Goal: Task Accomplishment & Management: Complete application form

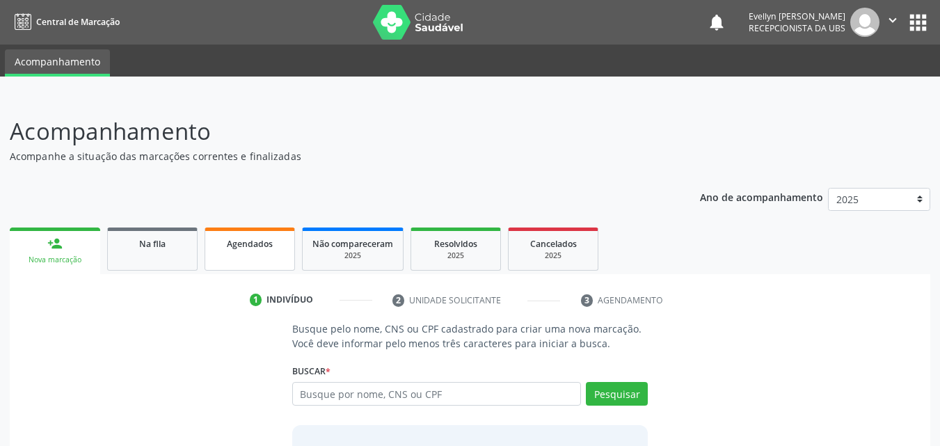
click at [231, 255] on link "Agendados" at bounding box center [249, 248] width 90 height 43
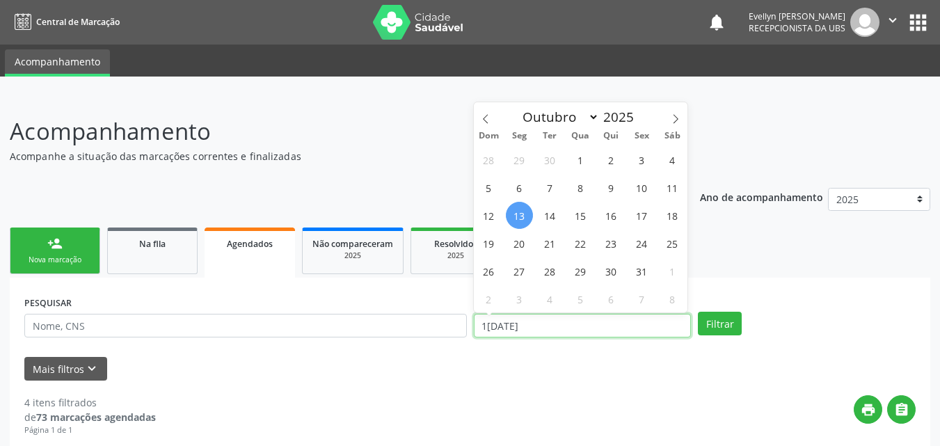
click at [590, 334] on input "1[DATE]" at bounding box center [583, 326] width 218 height 24
click at [581, 165] on span "1" at bounding box center [580, 159] width 27 height 27
type input "01/10/2025"
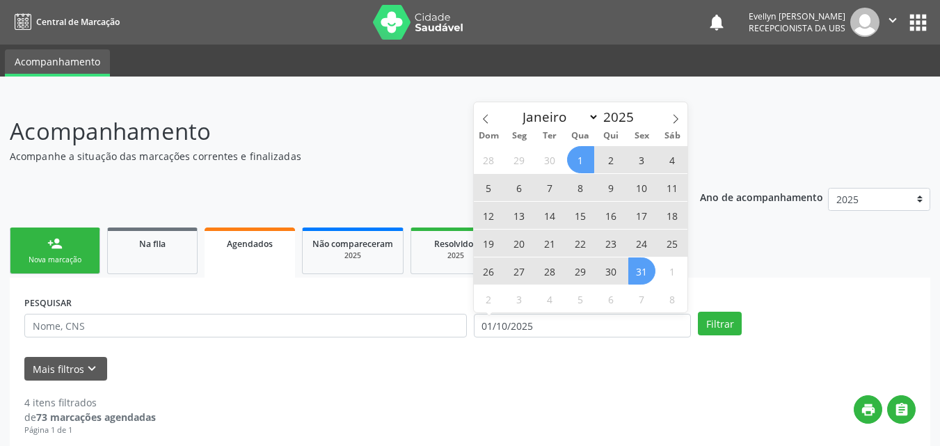
click at [641, 271] on span "31" at bounding box center [641, 270] width 27 height 27
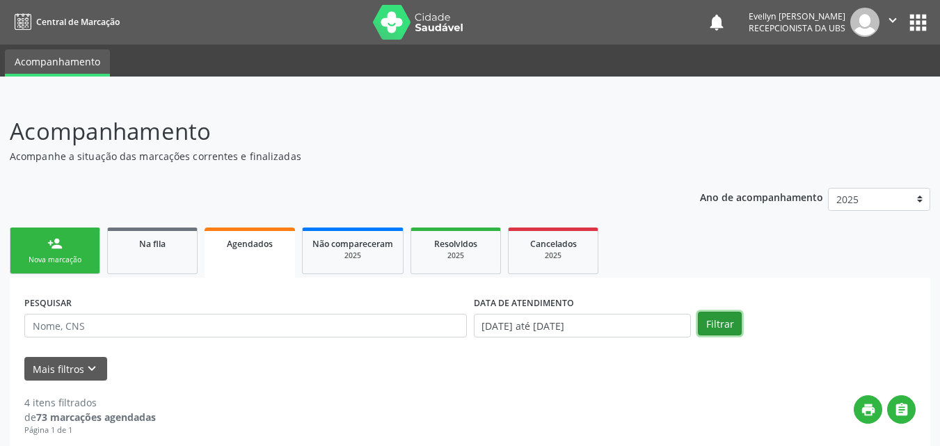
click at [733, 318] on button "Filtrar" at bounding box center [720, 324] width 44 height 24
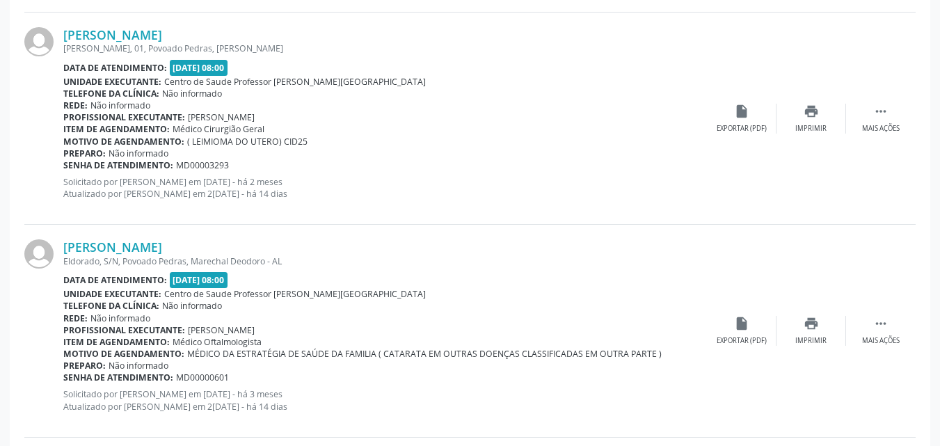
scroll to position [3240, 0]
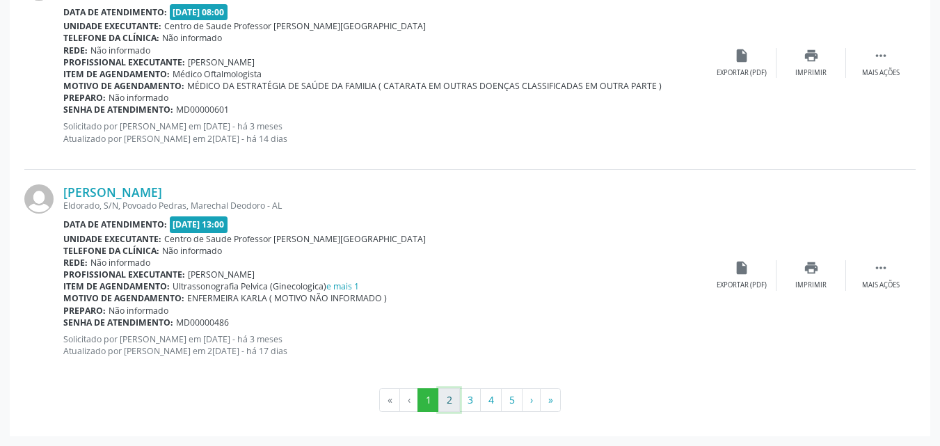
click at [453, 396] on button "2" at bounding box center [449, 400] width 22 height 24
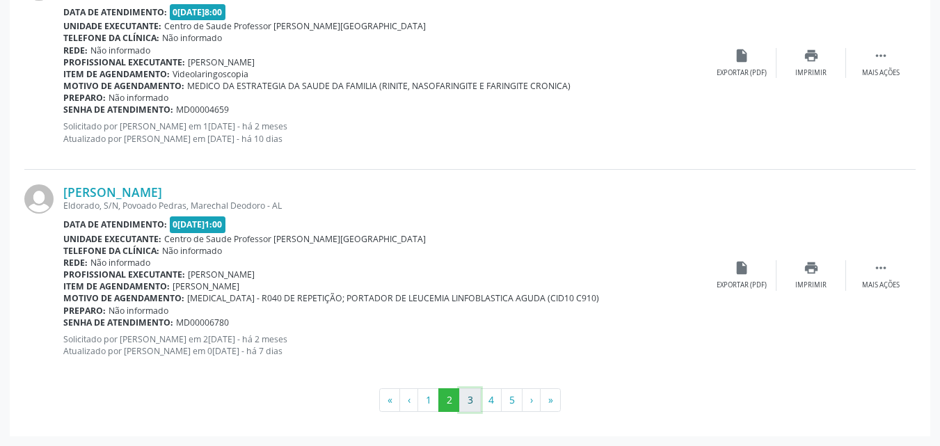
click at [475, 394] on button "3" at bounding box center [470, 400] width 22 height 24
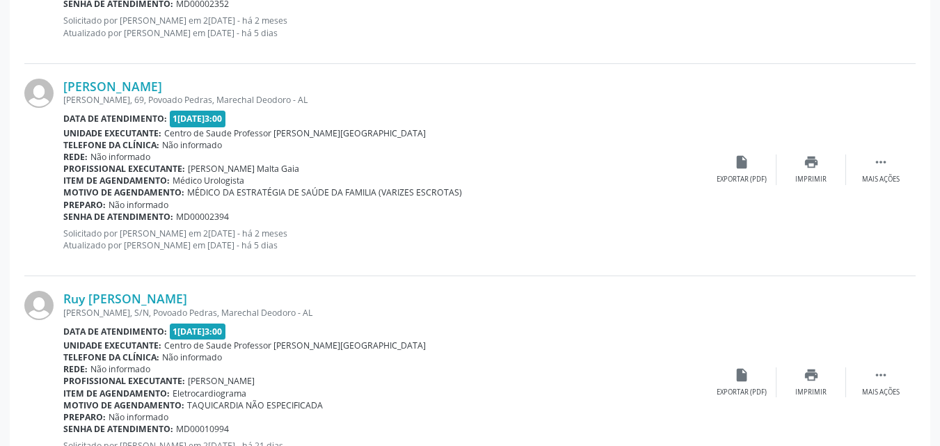
scroll to position [3270, 0]
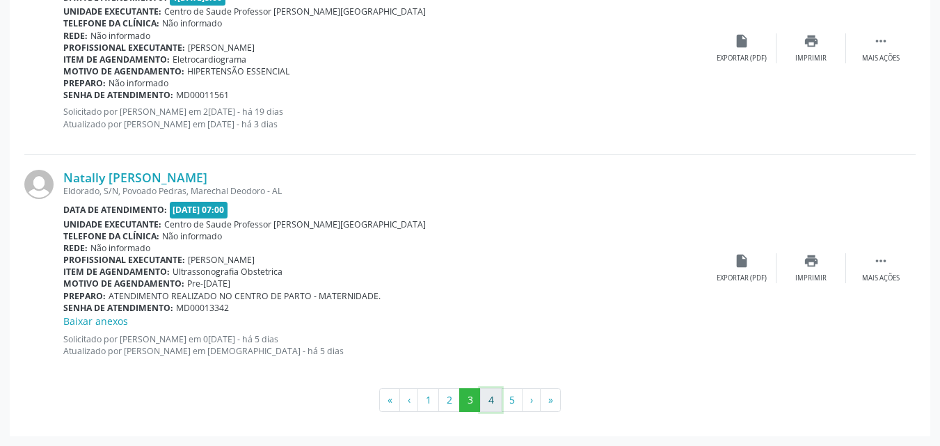
click at [494, 396] on button "4" at bounding box center [491, 400] width 22 height 24
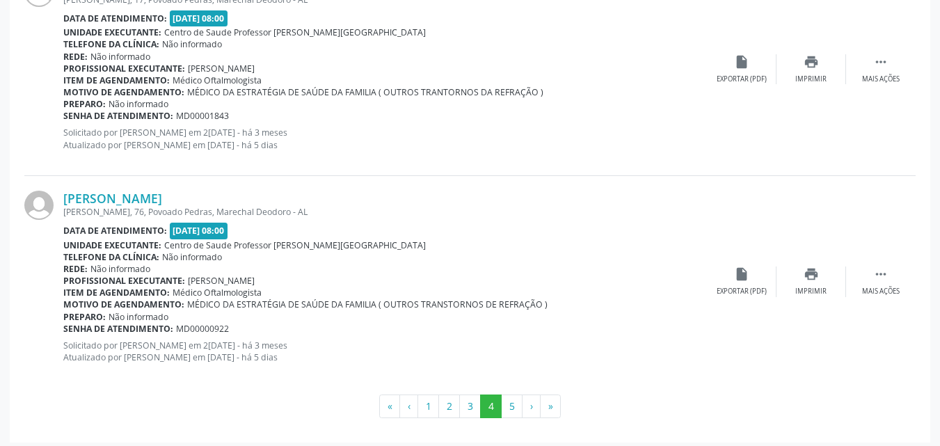
scroll to position [3357, 0]
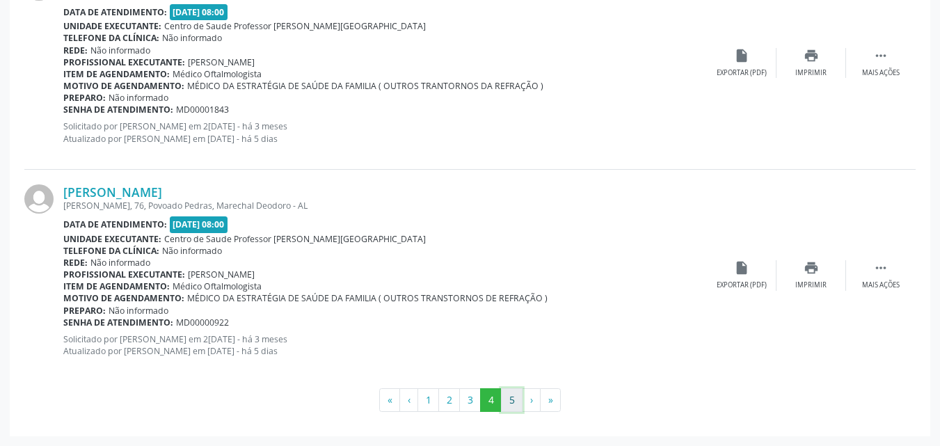
click at [510, 403] on button "5" at bounding box center [512, 400] width 22 height 24
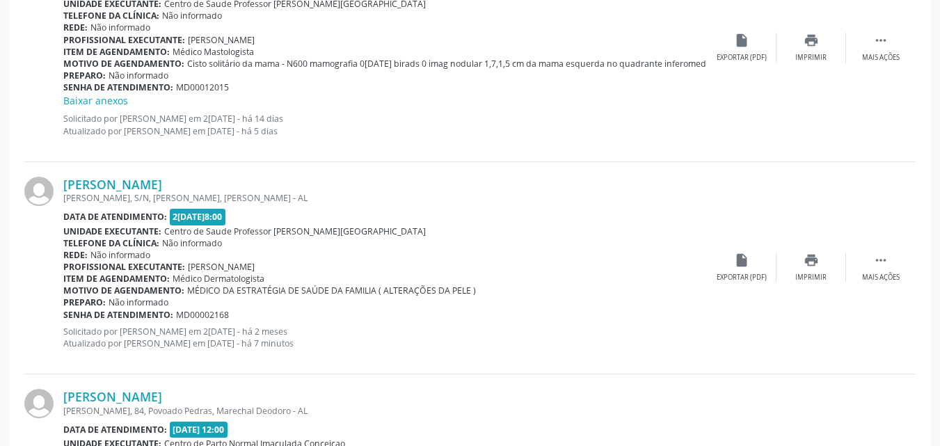
scroll to position [1143, 0]
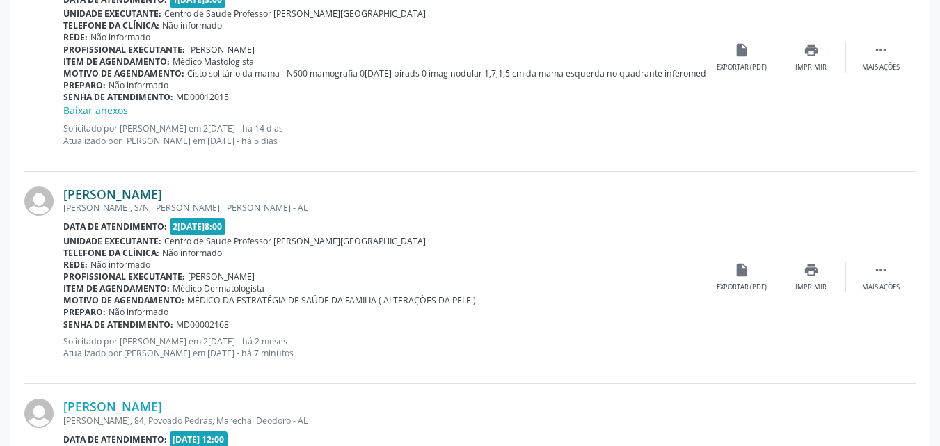
click at [131, 188] on link "[PERSON_NAME]" at bounding box center [112, 193] width 99 height 15
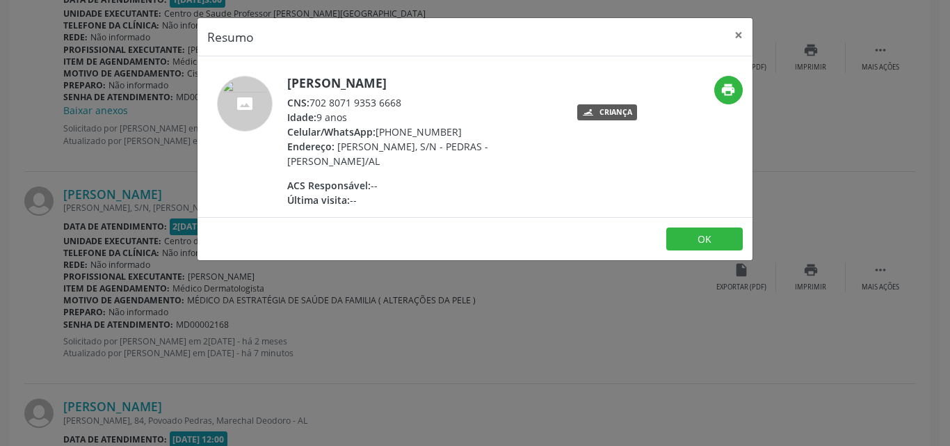
drag, startPoint x: 407, startPoint y: 107, endPoint x: 314, endPoint y: 105, distance: 93.2
click at [314, 105] on div "CNS: 702 8071 9353 6668" at bounding box center [422, 102] width 271 height 15
copy div "702 8071 9353 6668"
click at [740, 38] on button "×" at bounding box center [739, 35] width 28 height 34
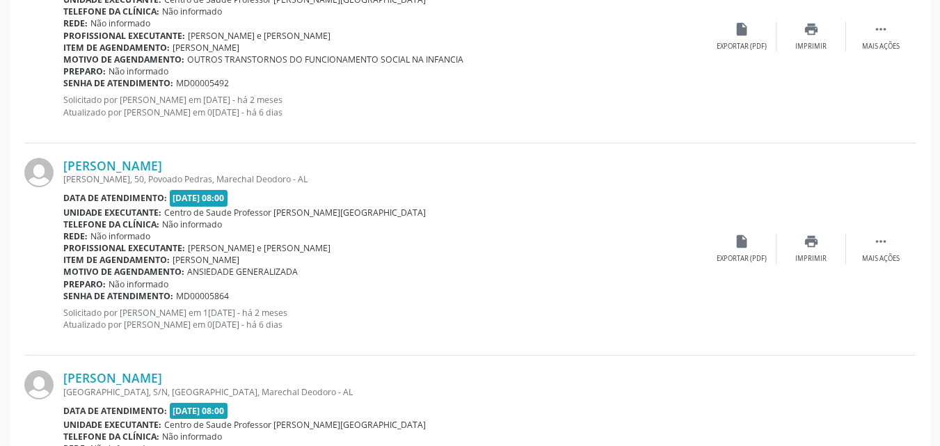
scroll to position [2434, 0]
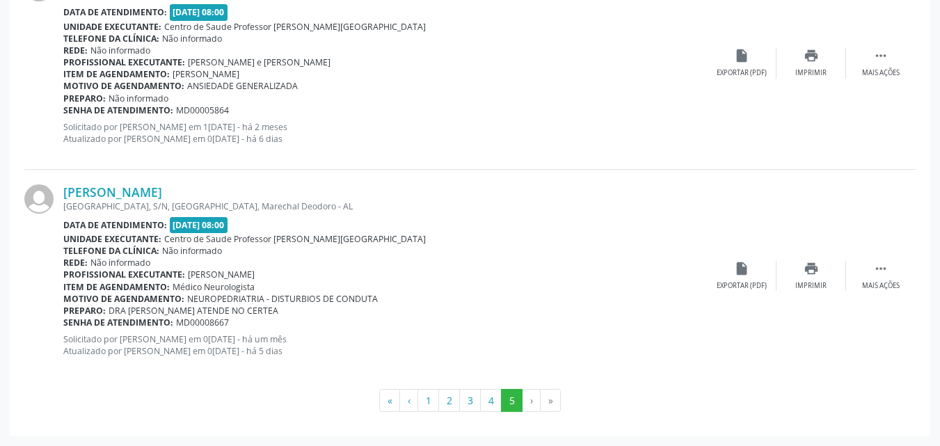
click at [530, 398] on li "›" at bounding box center [531, 401] width 18 height 24
click at [552, 405] on li "»" at bounding box center [550, 401] width 20 height 24
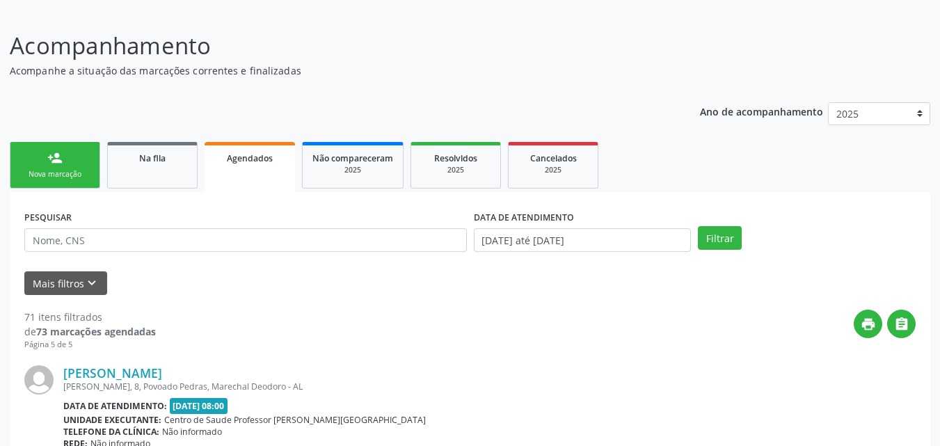
scroll to position [0, 0]
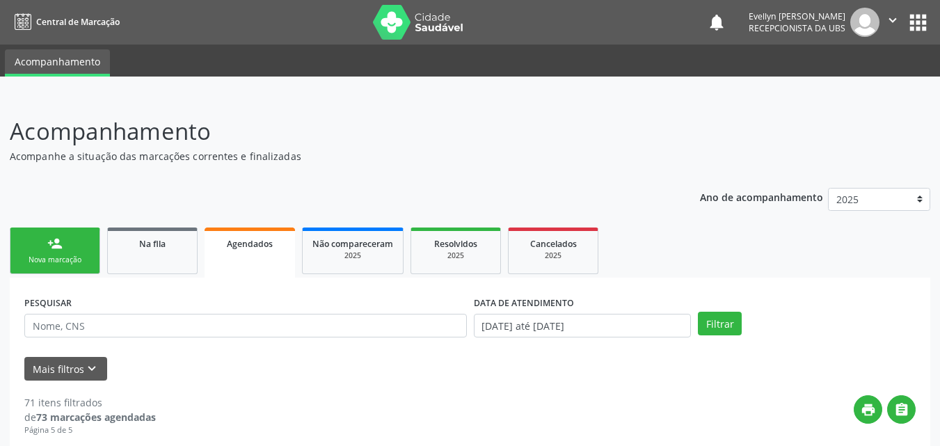
click at [68, 259] on div "Nova marcação" at bounding box center [55, 260] width 70 height 10
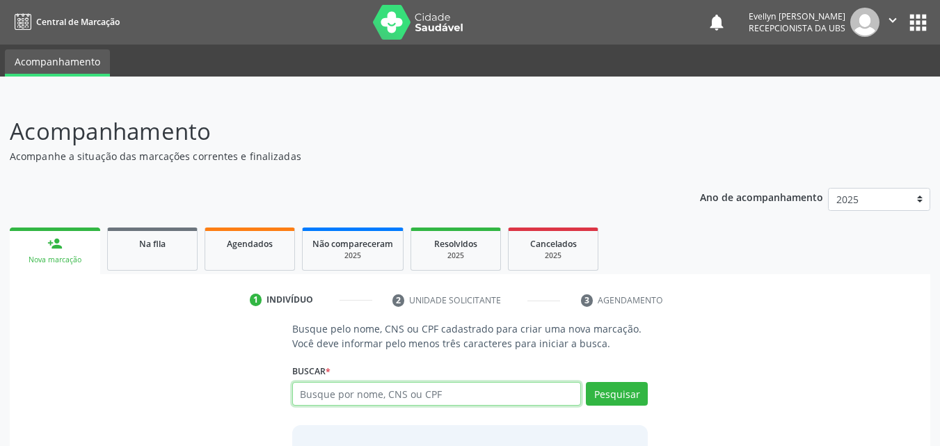
click at [449, 402] on input "text" at bounding box center [436, 394] width 289 height 24
type input "700509968796557"
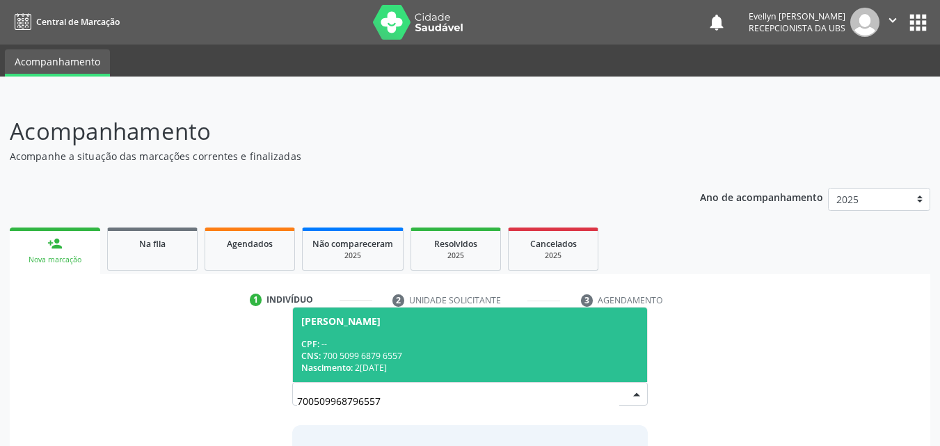
click at [582, 360] on div "CNS: 700 5099 6879 6557" at bounding box center [470, 356] width 338 height 12
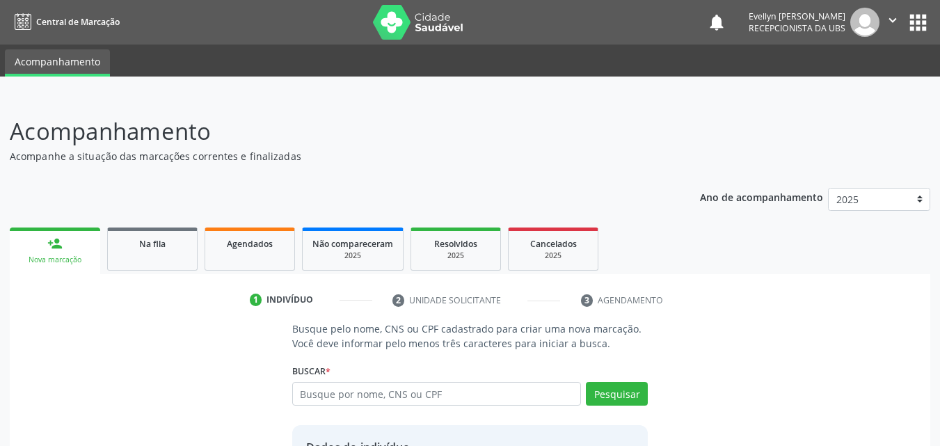
scroll to position [131, 0]
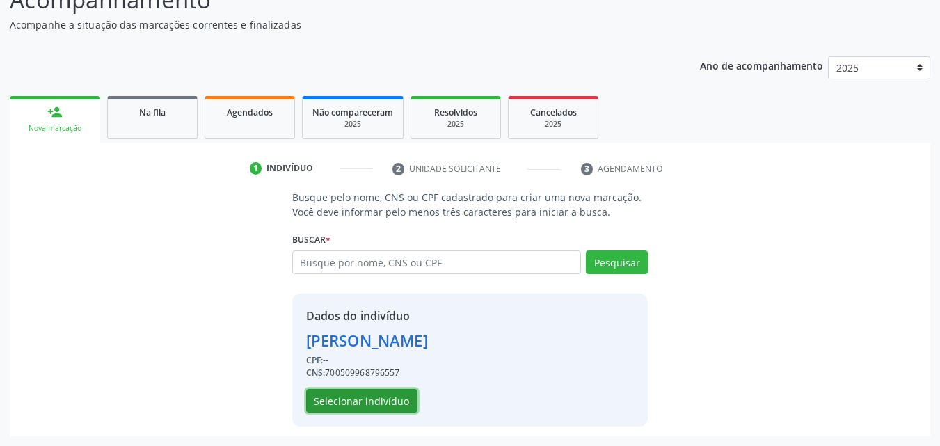
click at [377, 397] on button "Selecionar indivíduo" at bounding box center [361, 401] width 111 height 24
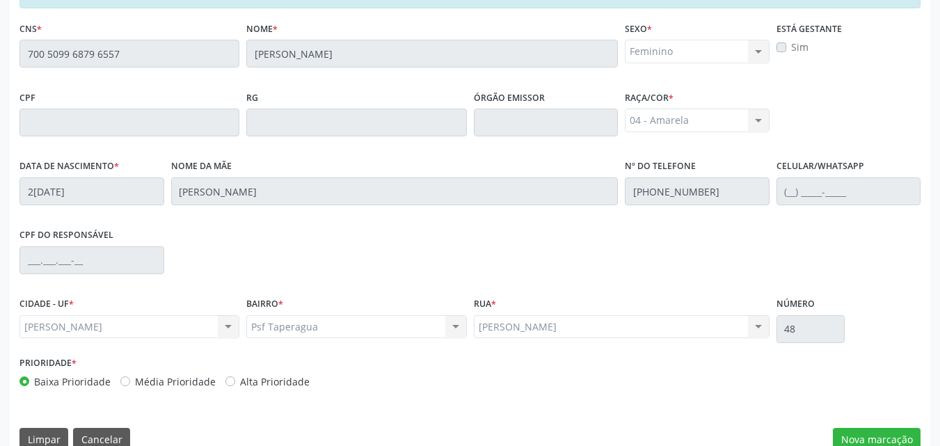
scroll to position [368, 0]
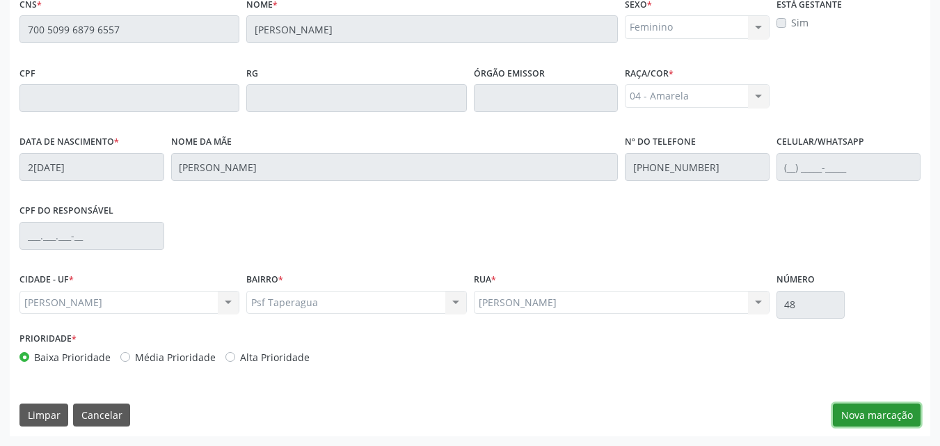
click at [865, 415] on button "Nova marcação" at bounding box center [877, 415] width 88 height 24
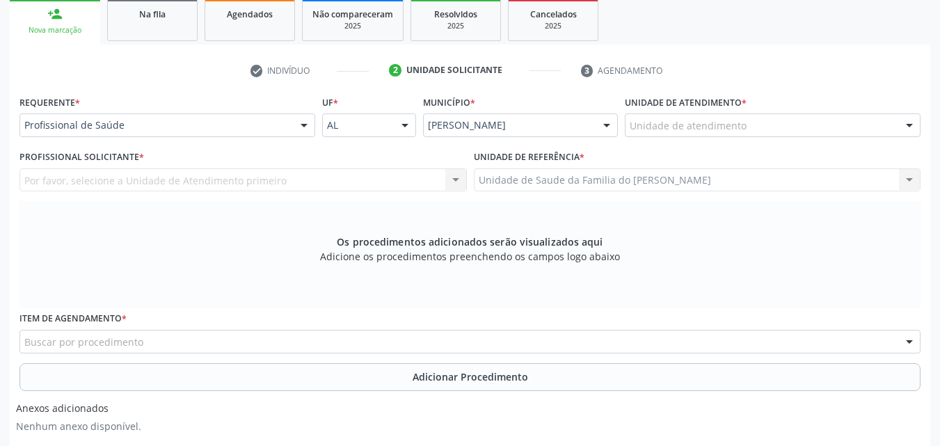
scroll to position [238, 0]
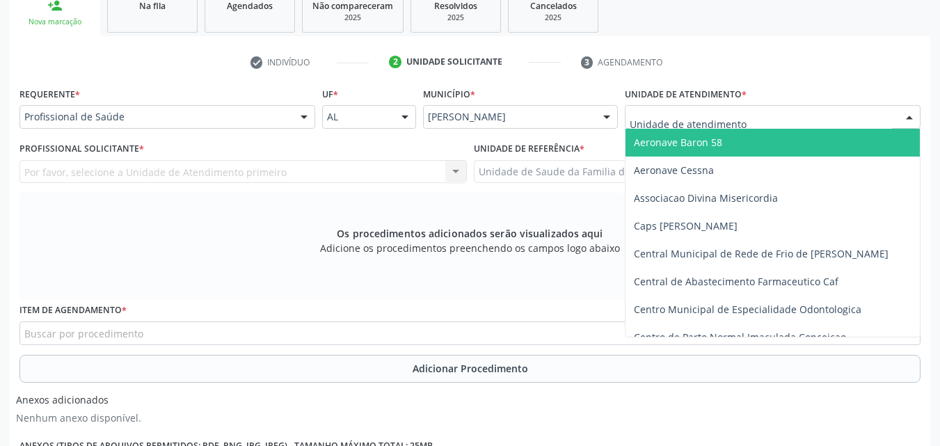
click at [802, 122] on div at bounding box center [773, 117] width 296 height 24
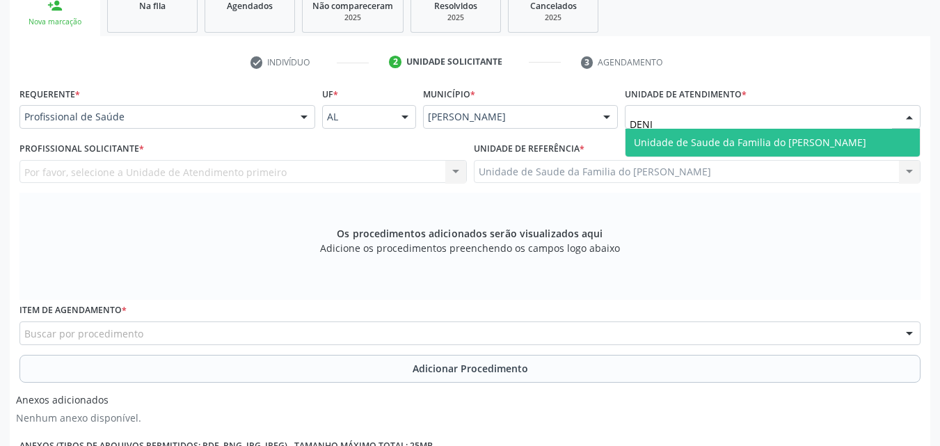
type input "[PERSON_NAME]"
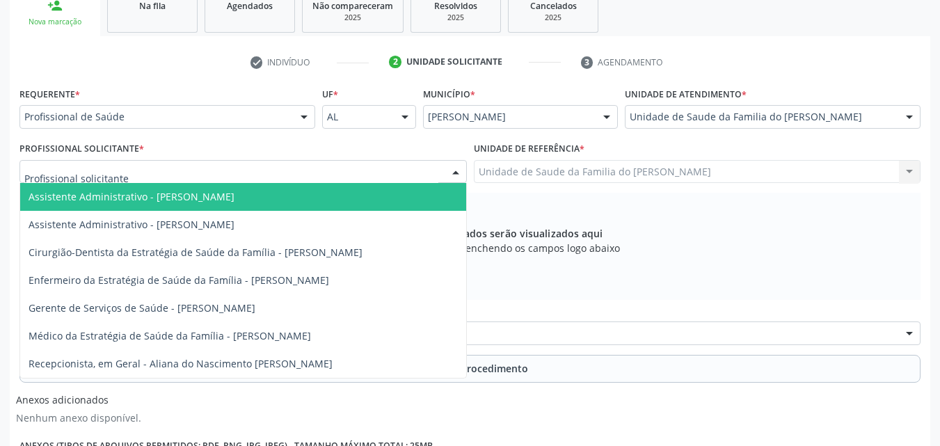
click at [316, 172] on div at bounding box center [242, 172] width 447 height 24
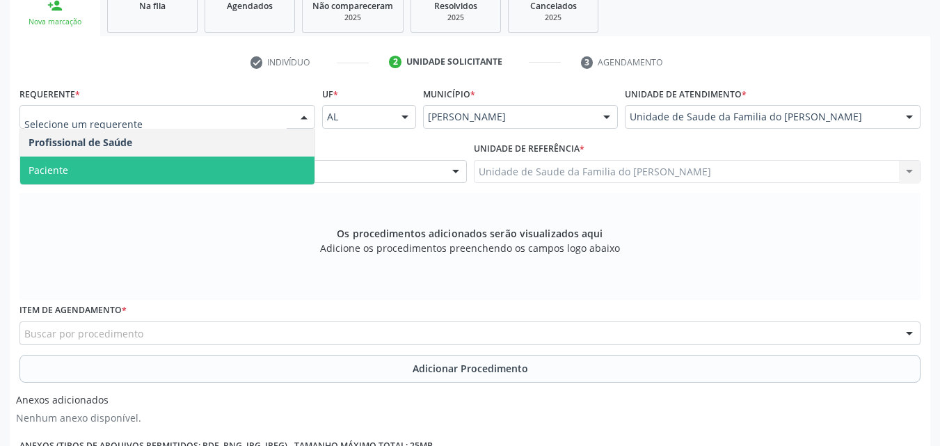
click at [210, 159] on span "Paciente" at bounding box center [167, 170] width 294 height 28
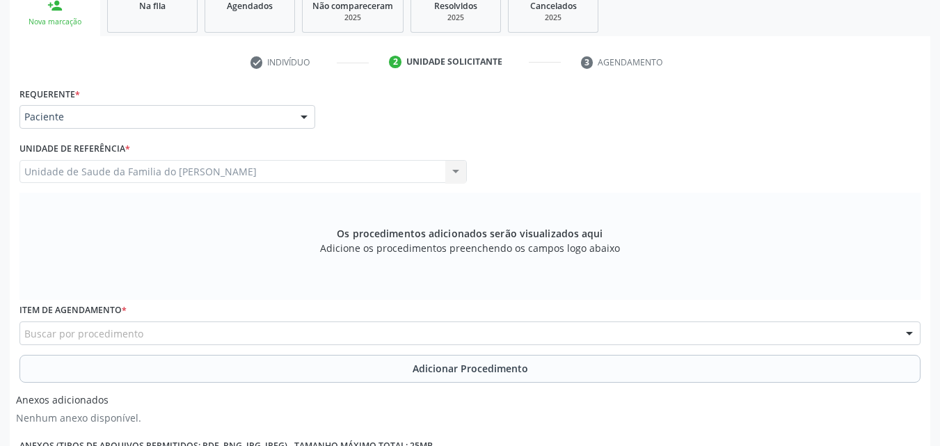
click at [160, 336] on div "Buscar por procedimento" at bounding box center [469, 333] width 901 height 24
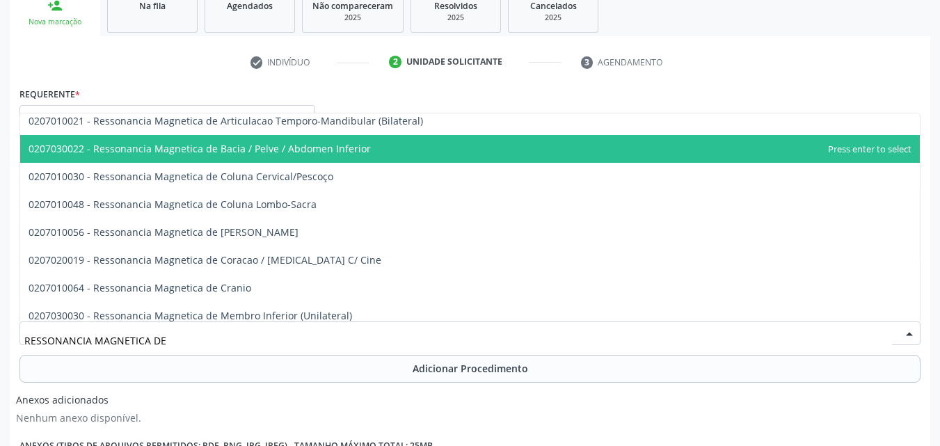
scroll to position [0, 0]
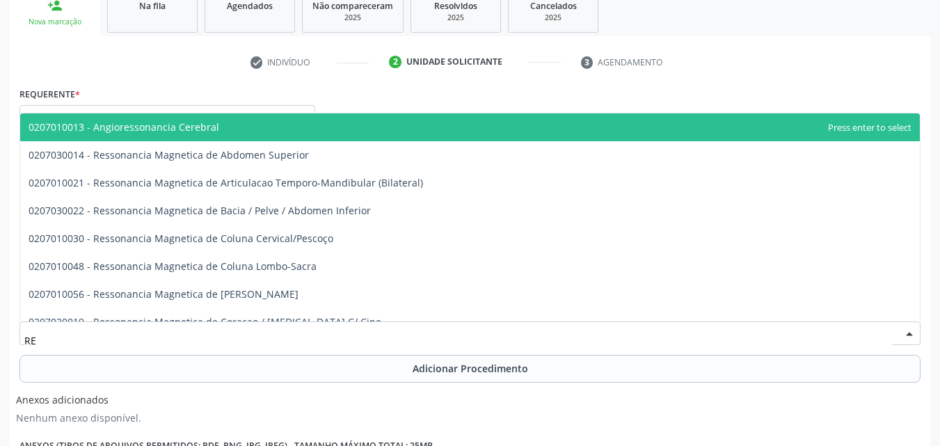
type input "R"
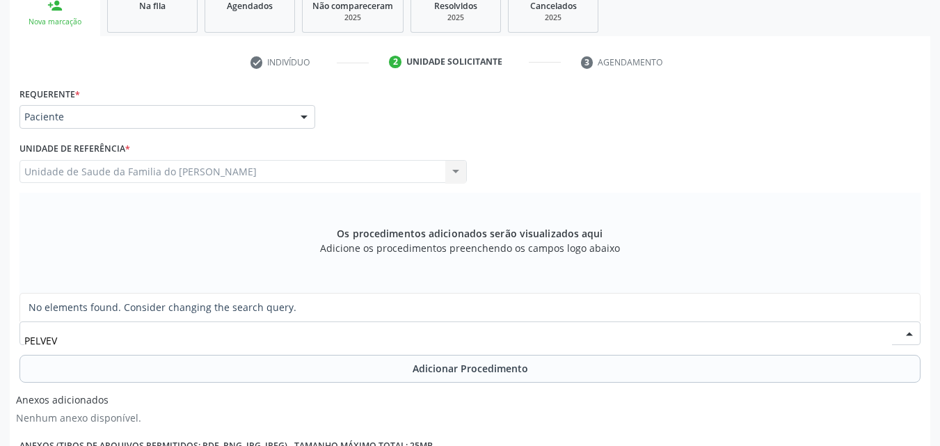
type input "PELVE"
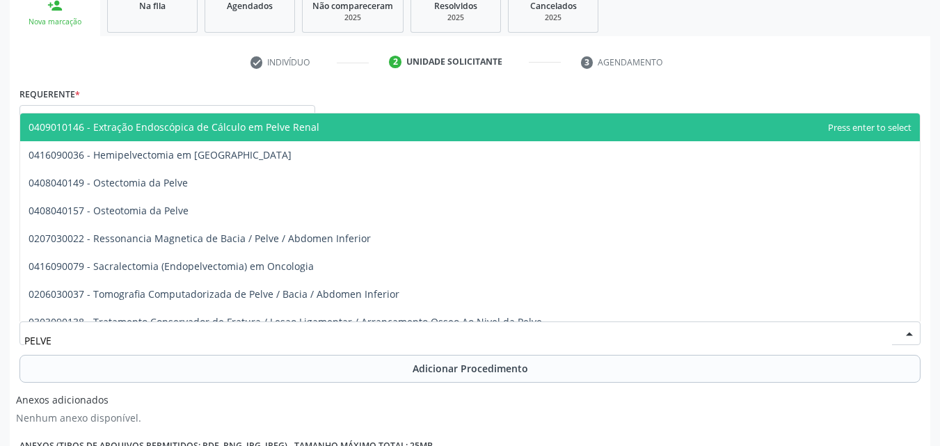
scroll to position [15, 0]
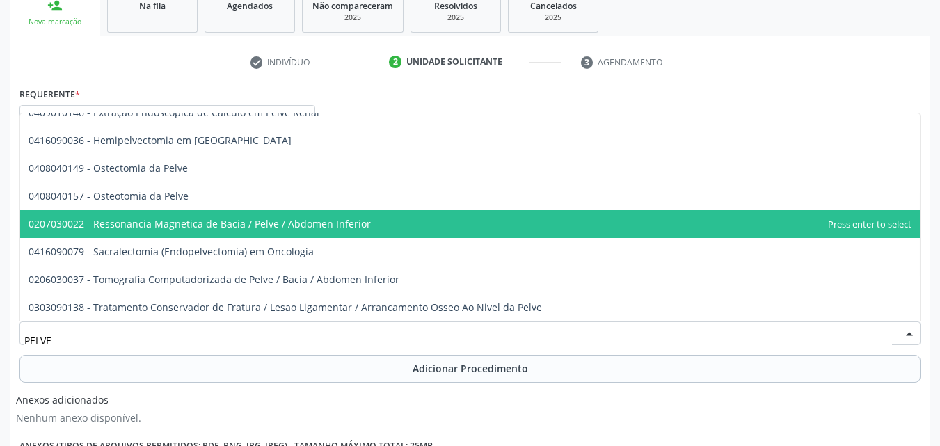
click at [474, 220] on span "0207030022 - Ressonancia Magnetica de Bacia / Pelve / Abdomen Inferior" at bounding box center [469, 224] width 899 height 28
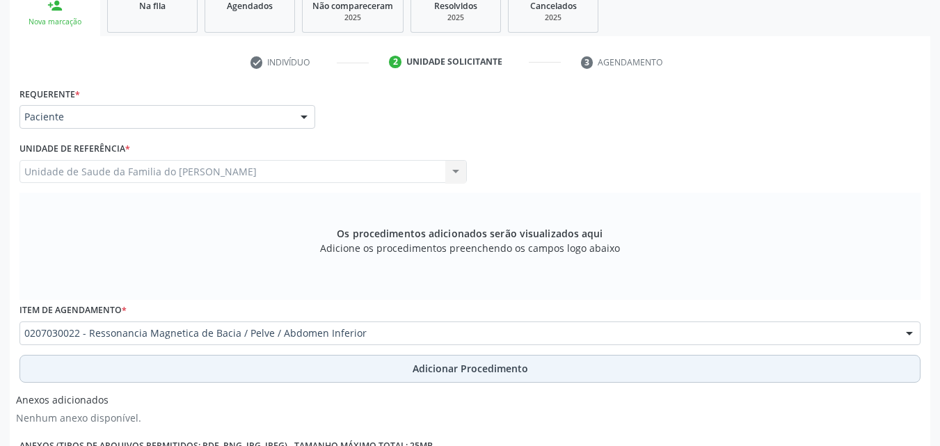
click at [485, 364] on span "Adicionar Procedimento" at bounding box center [469, 368] width 115 height 15
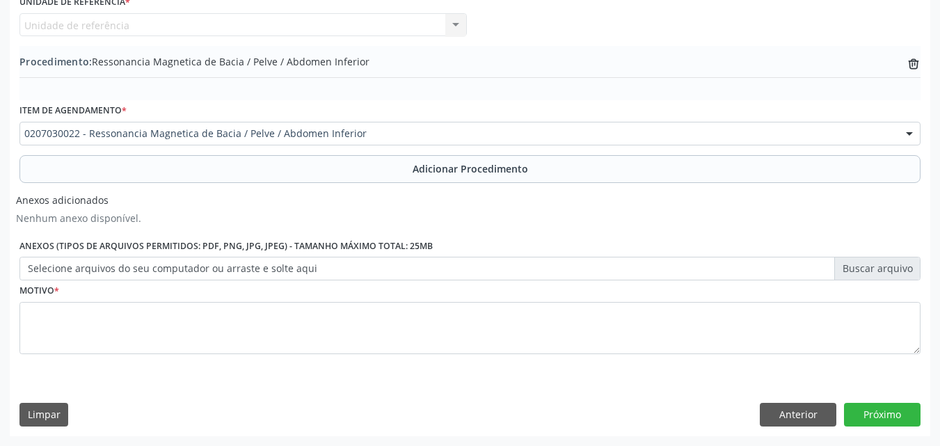
scroll to position [0, 0]
